Goal: Information Seeking & Learning: Compare options

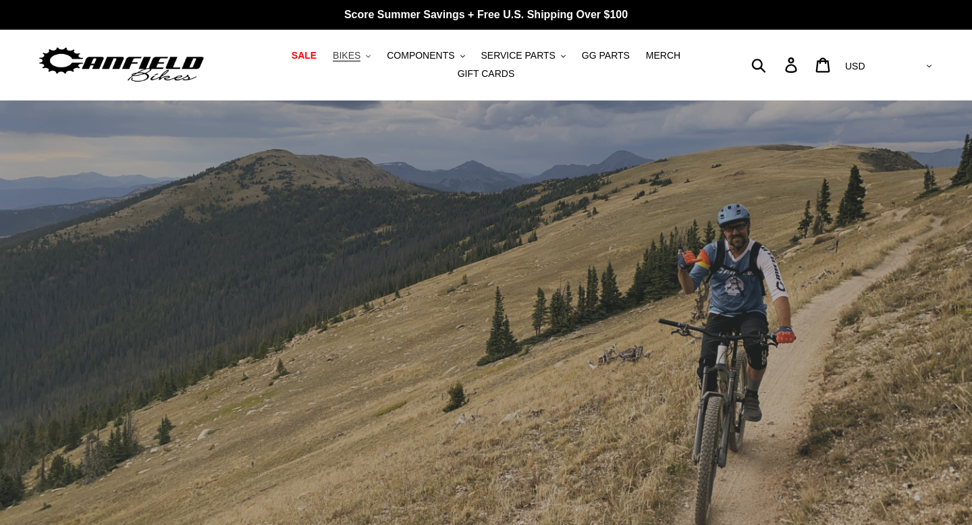
click at [346, 54] on span "BIKES" at bounding box center [347, 55] width 28 height 11
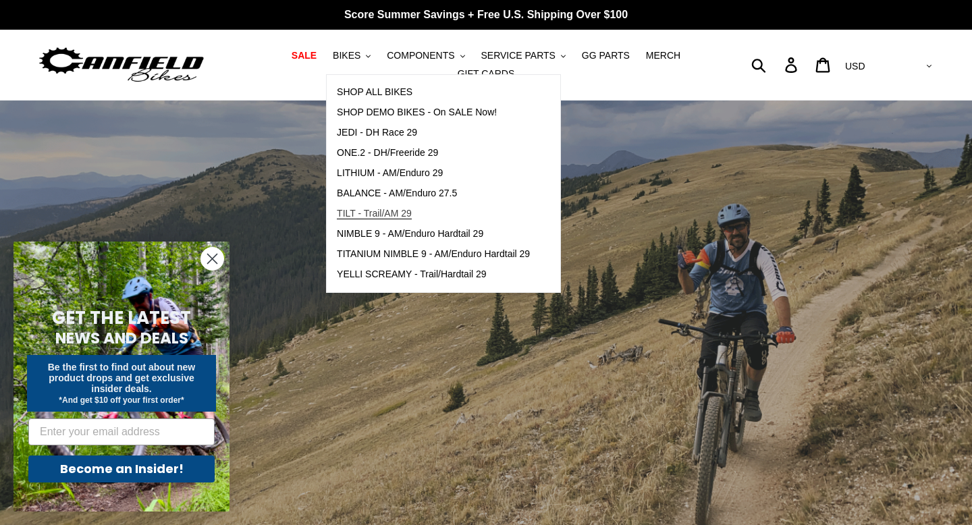
click at [400, 214] on span "TILT - Trail/AM 29" at bounding box center [374, 213] width 75 height 11
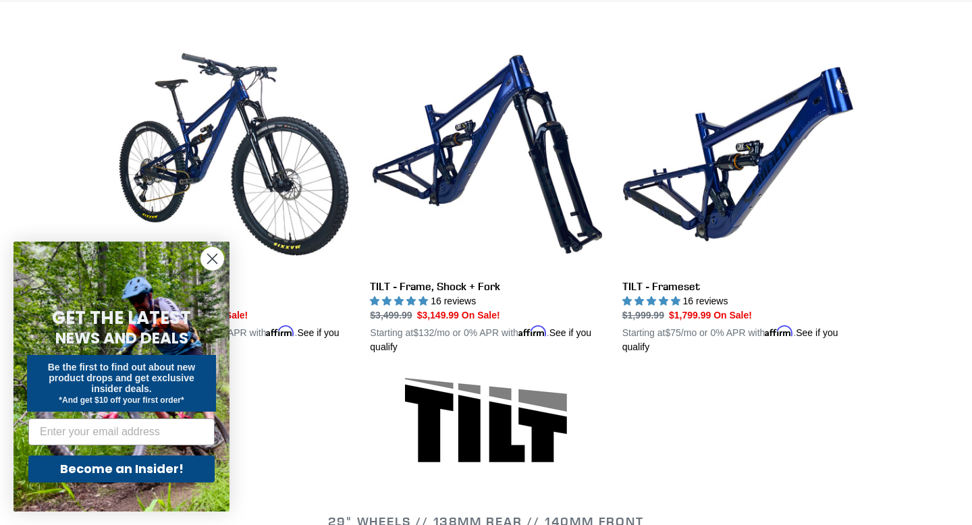
scroll to position [375, 0]
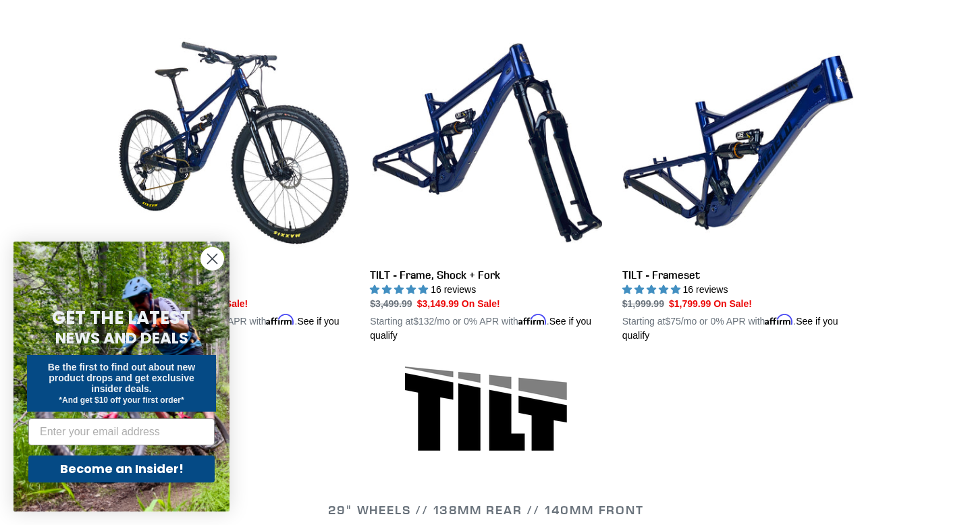
click at [215, 252] on circle "Close dialog" at bounding box center [212, 259] width 22 height 22
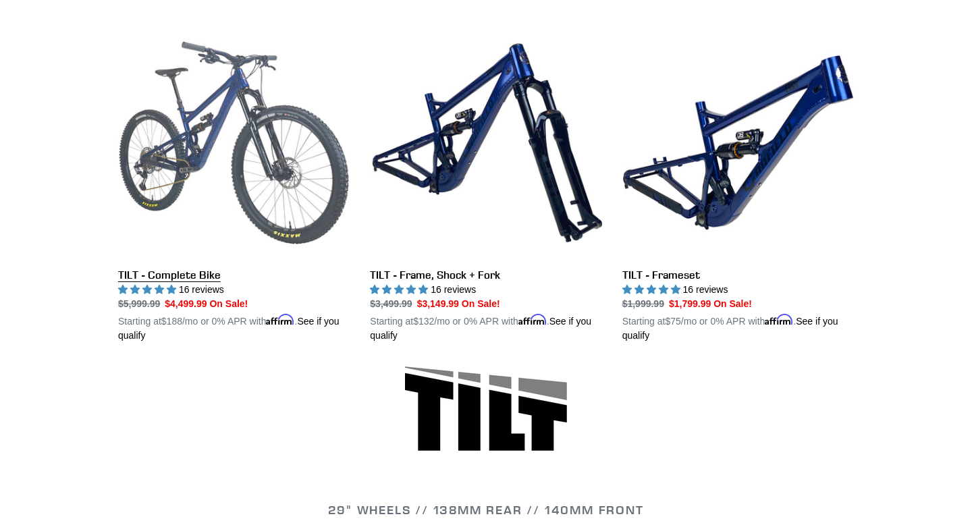
click at [235, 135] on link "TILT - Complete Bike" at bounding box center [234, 185] width 232 height 316
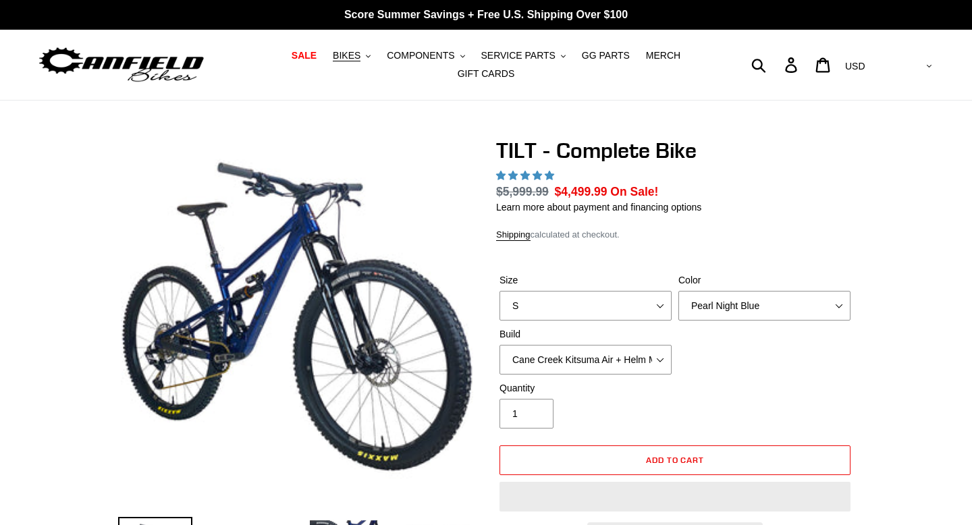
select select "highest-rating"
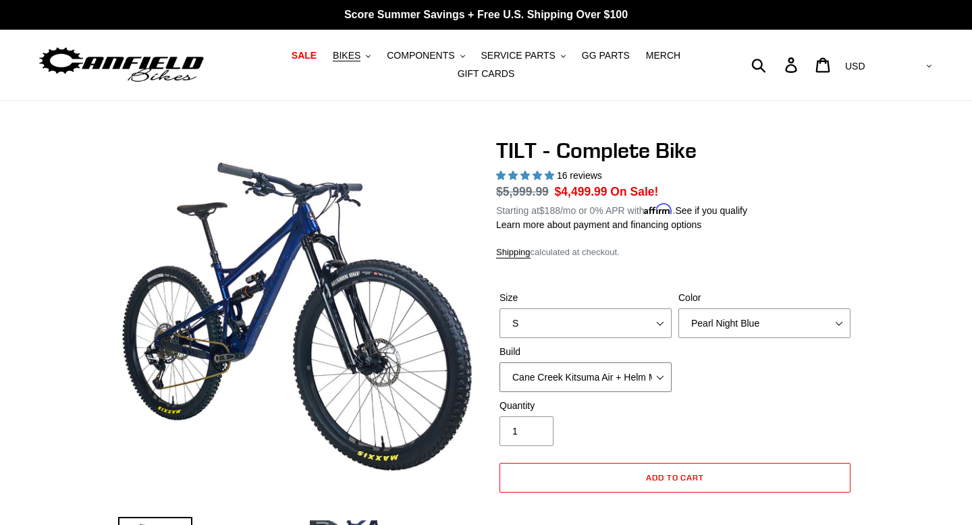
click at [589, 379] on select "Cane Creek Kitsuma Air + Helm MKII 140 + SRAM GX Cane Creek Kitsuma Air + Helm …" at bounding box center [585, 377] width 172 height 30
click at [371, 55] on icon "button" at bounding box center [368, 56] width 5 height 3
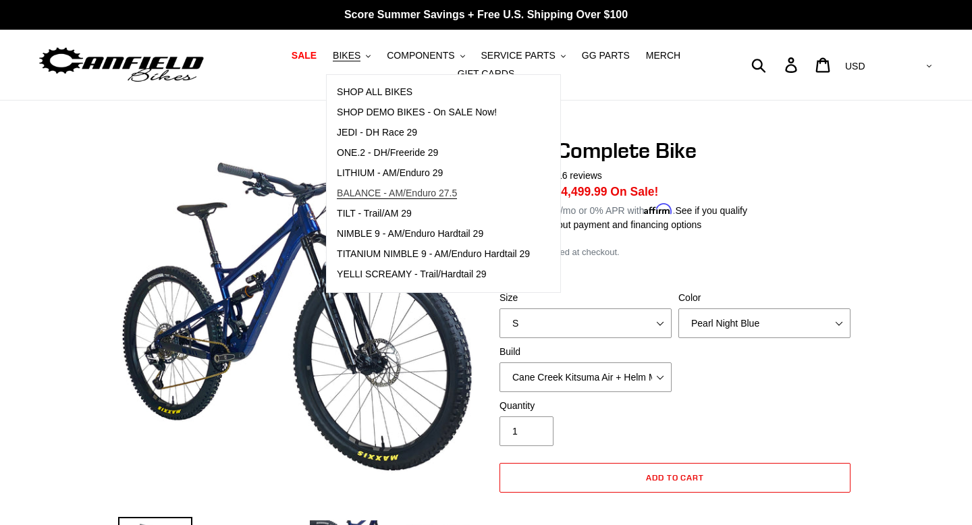
click at [441, 192] on span "BALANCE - AM/Enduro 27.5" at bounding box center [397, 193] width 120 height 11
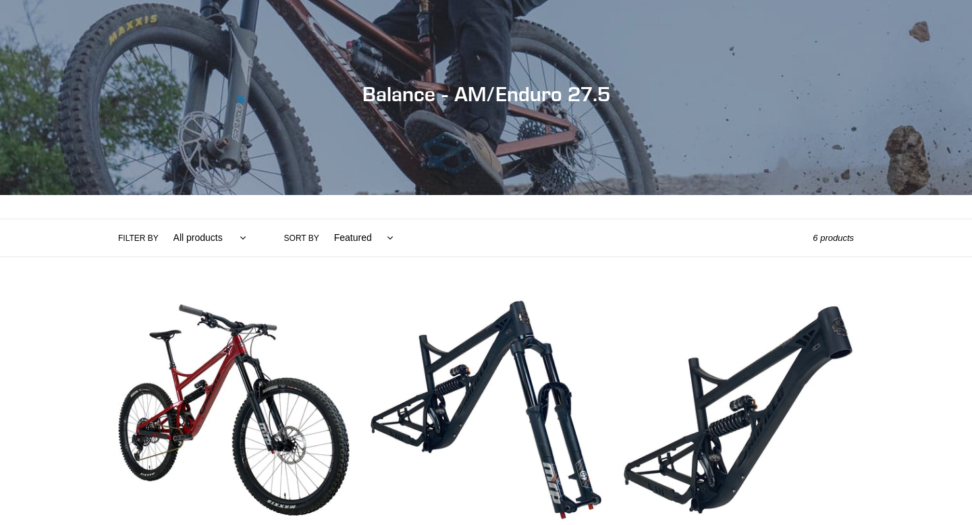
scroll to position [118, 0]
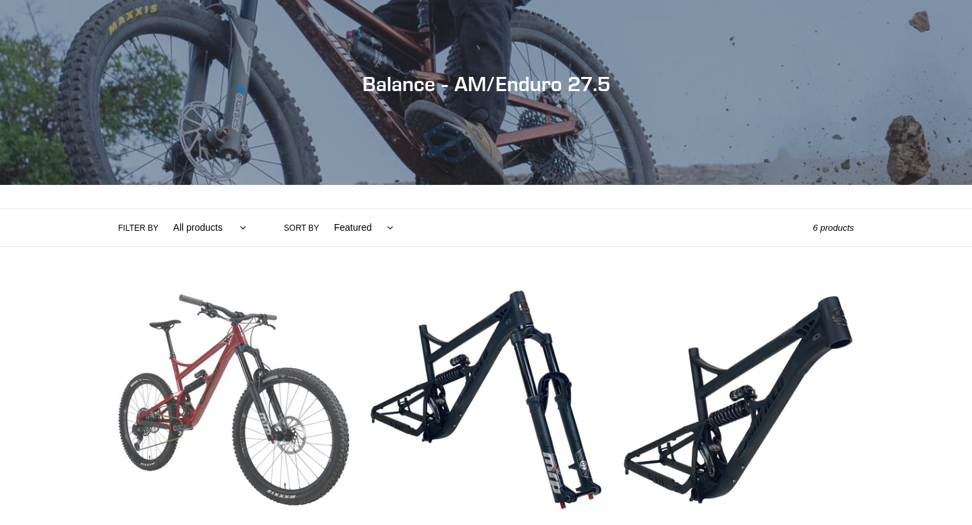
click at [243, 364] on link "BALANCE - Complete Bike" at bounding box center [234, 442] width 232 height 316
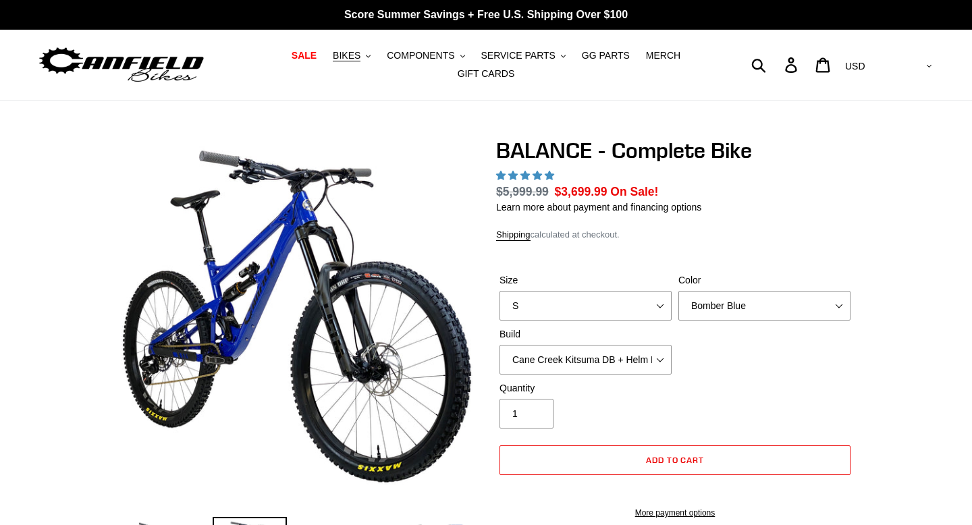
select select "highest-rating"
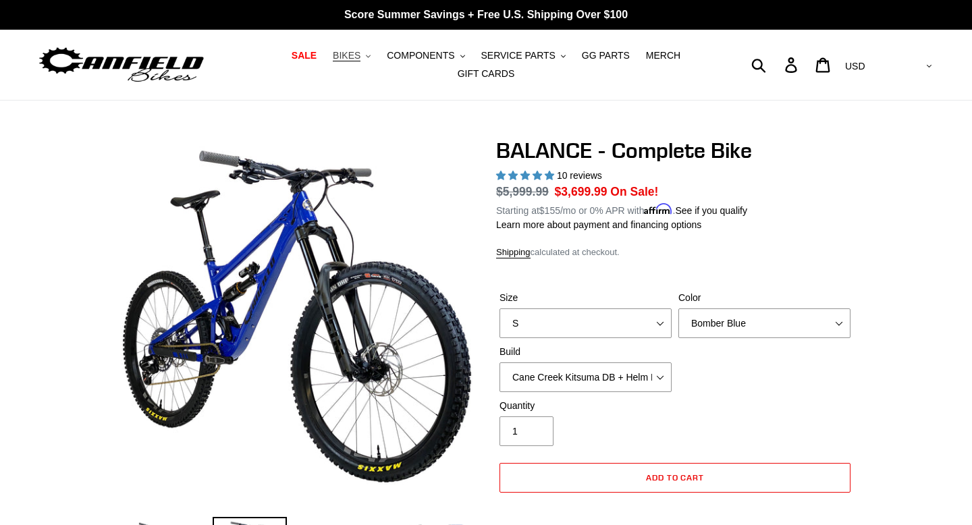
click at [365, 61] on button "BIKES .cls-1{fill:#231f20}" at bounding box center [351, 56] width 51 height 18
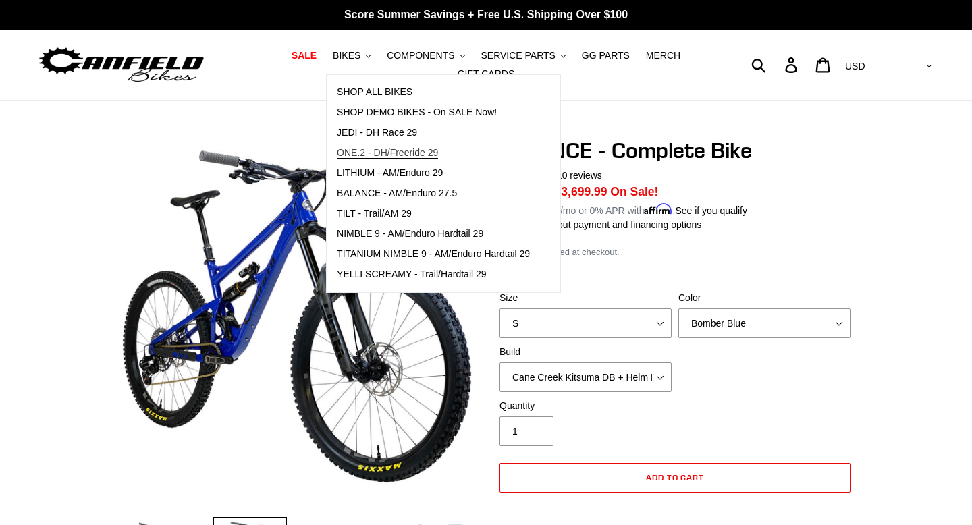
click at [421, 154] on span "ONE.2 - DH/Freeride 29" at bounding box center [387, 152] width 101 height 11
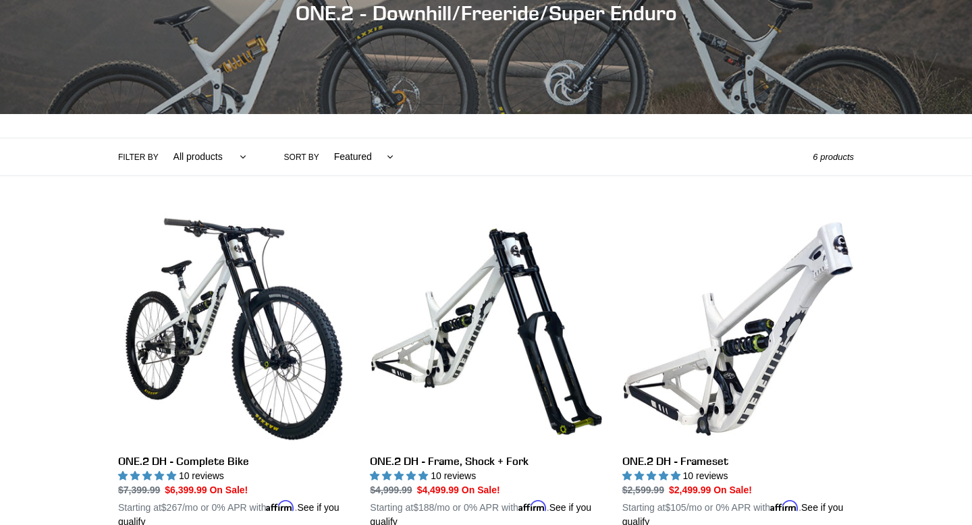
scroll to position [255, 0]
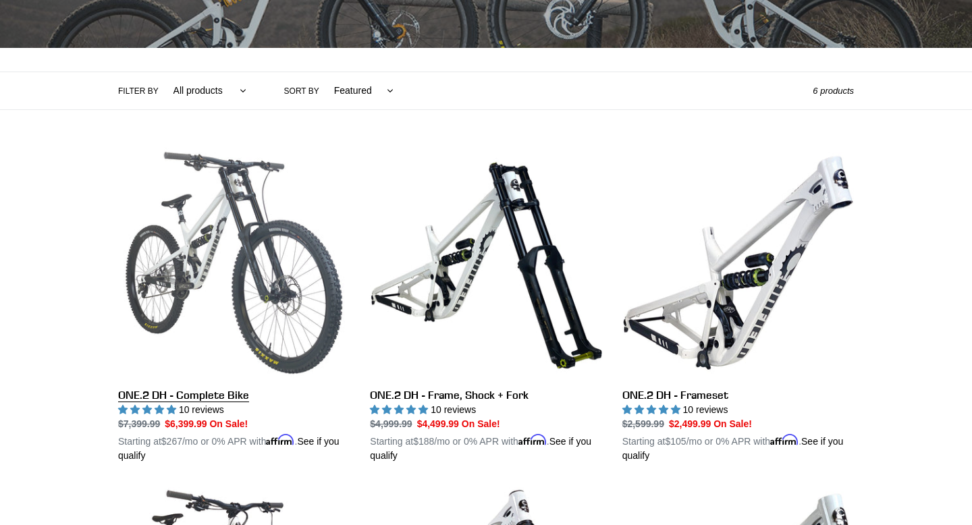
click at [236, 247] on link "ONE.2 DH - Complete Bike" at bounding box center [234, 305] width 232 height 316
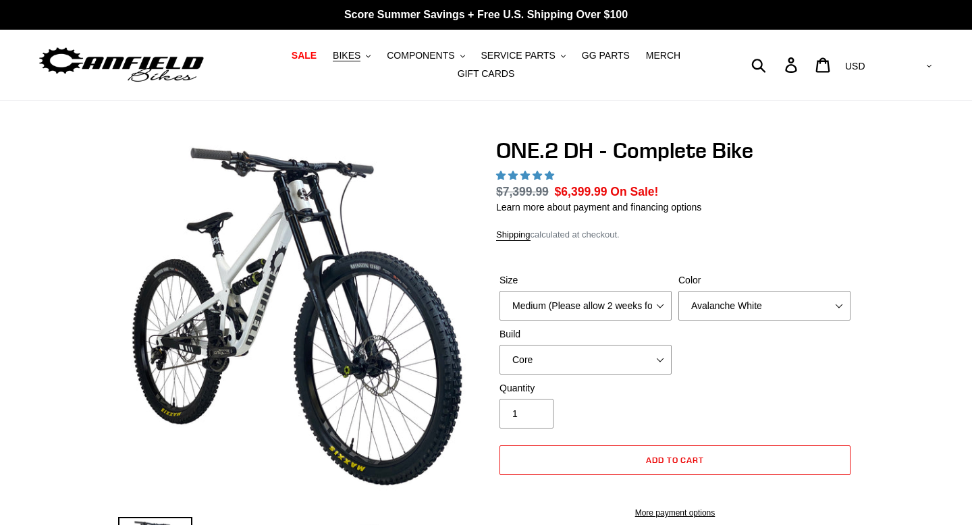
select select "highest-rating"
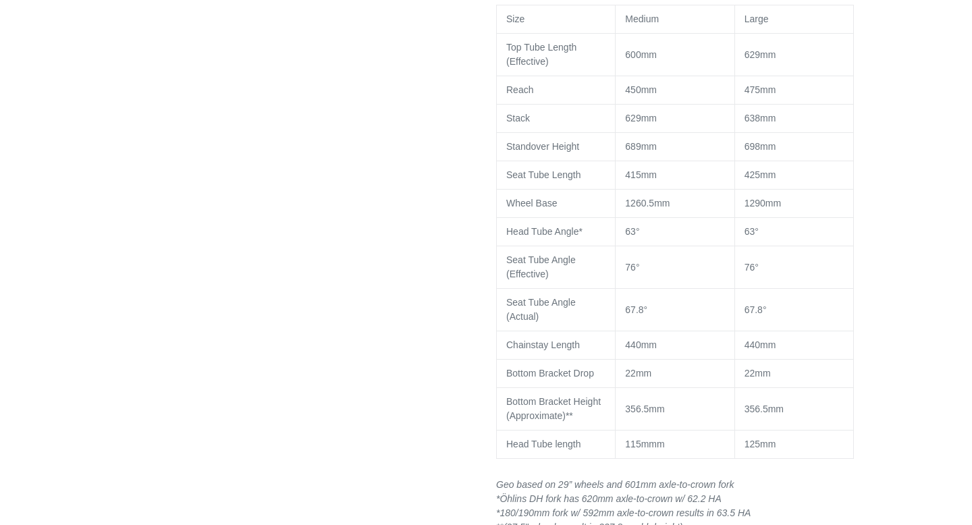
scroll to position [1925, 0]
